Goal: Information Seeking & Learning: Learn about a topic

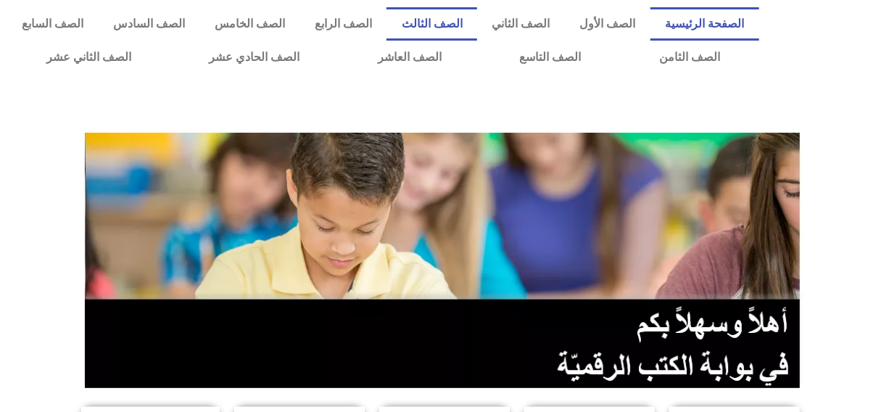
click at [453, 17] on link "الصف الثالث" at bounding box center [432, 23] width 91 height 33
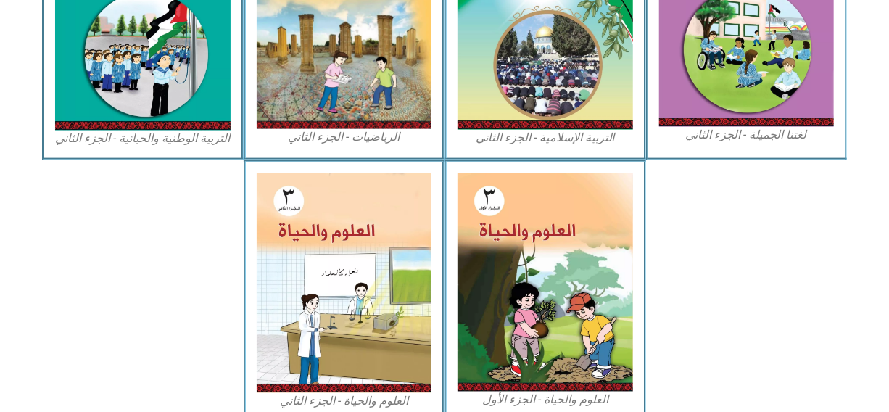
scroll to position [862, 0]
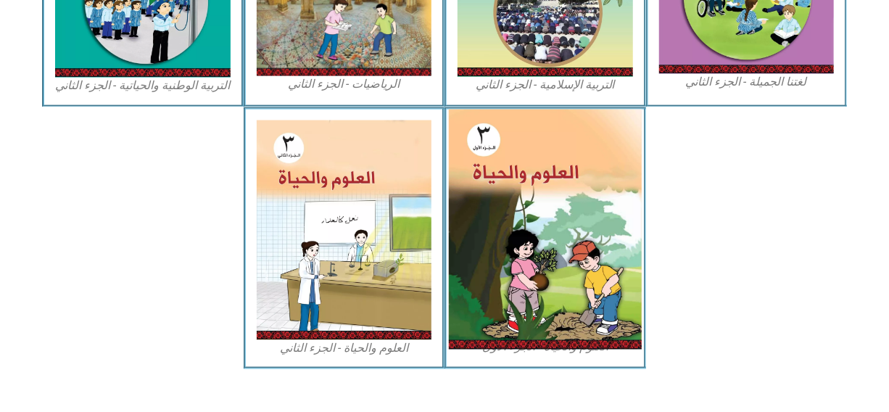
click at [580, 279] on img at bounding box center [545, 229] width 193 height 240
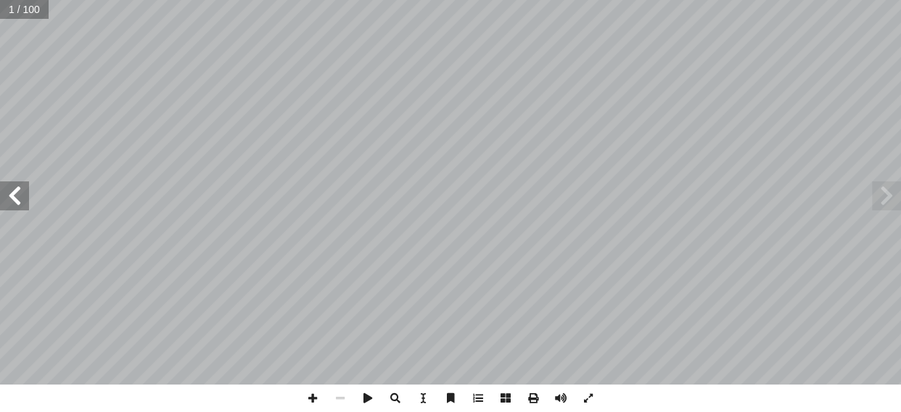
click at [16, 189] on span at bounding box center [14, 195] width 29 height 29
click at [15, 191] on span at bounding box center [14, 195] width 29 height 29
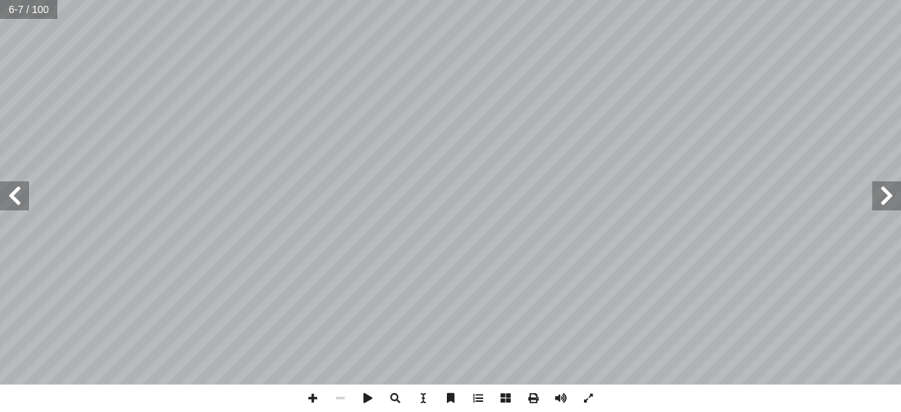
click at [15, 191] on span at bounding box center [14, 195] width 29 height 29
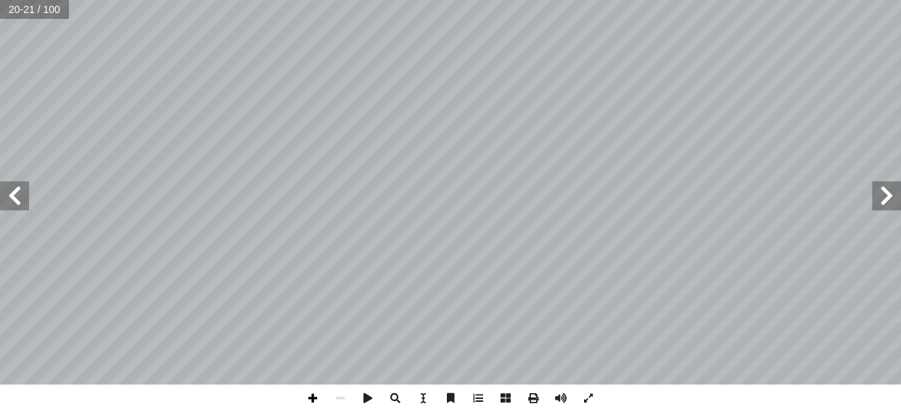
click at [310, 398] on span at bounding box center [313, 398] width 28 height 28
click at [19, 194] on span at bounding box center [14, 195] width 29 height 29
click at [13, 192] on span at bounding box center [14, 195] width 29 height 29
